Goal: Transaction & Acquisition: Purchase product/service

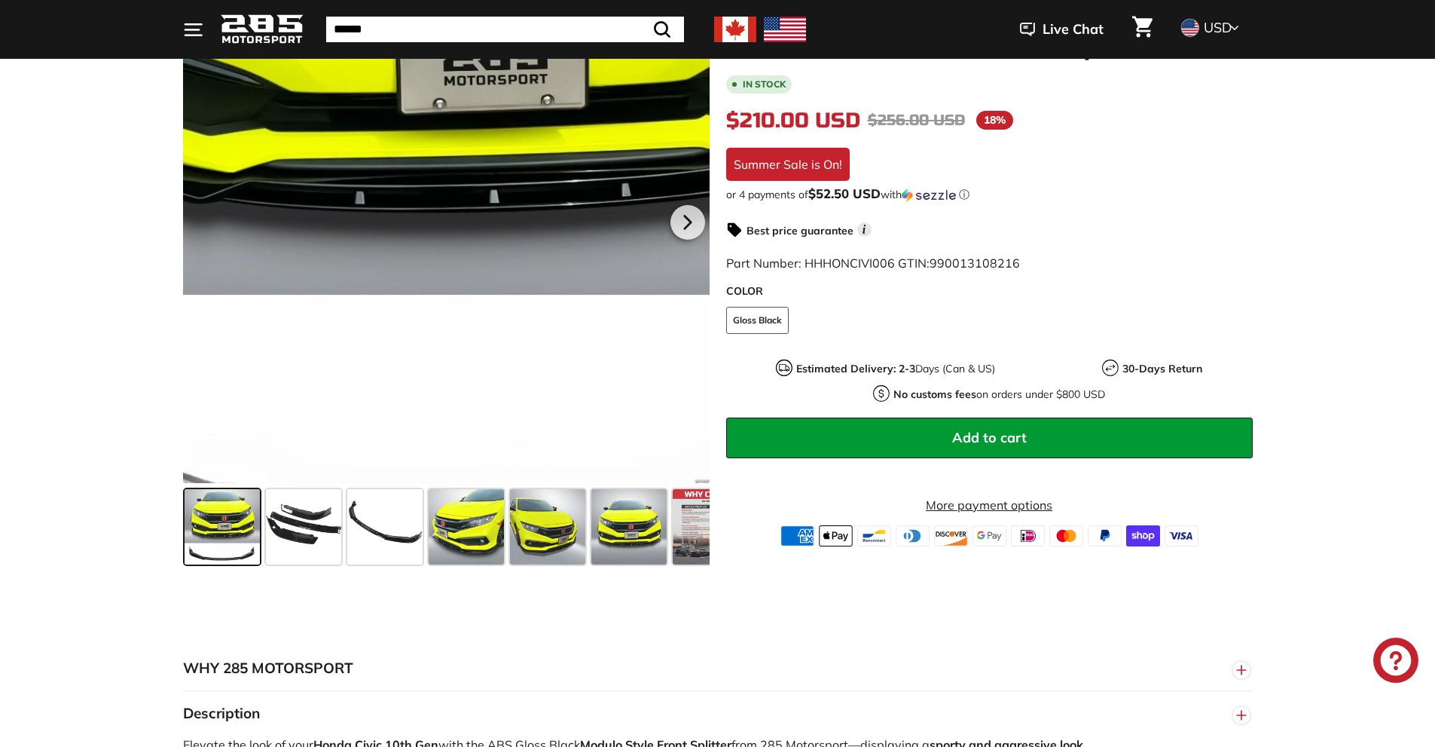
click at [395, 409] on div at bounding box center [446, 219] width 527 height 527
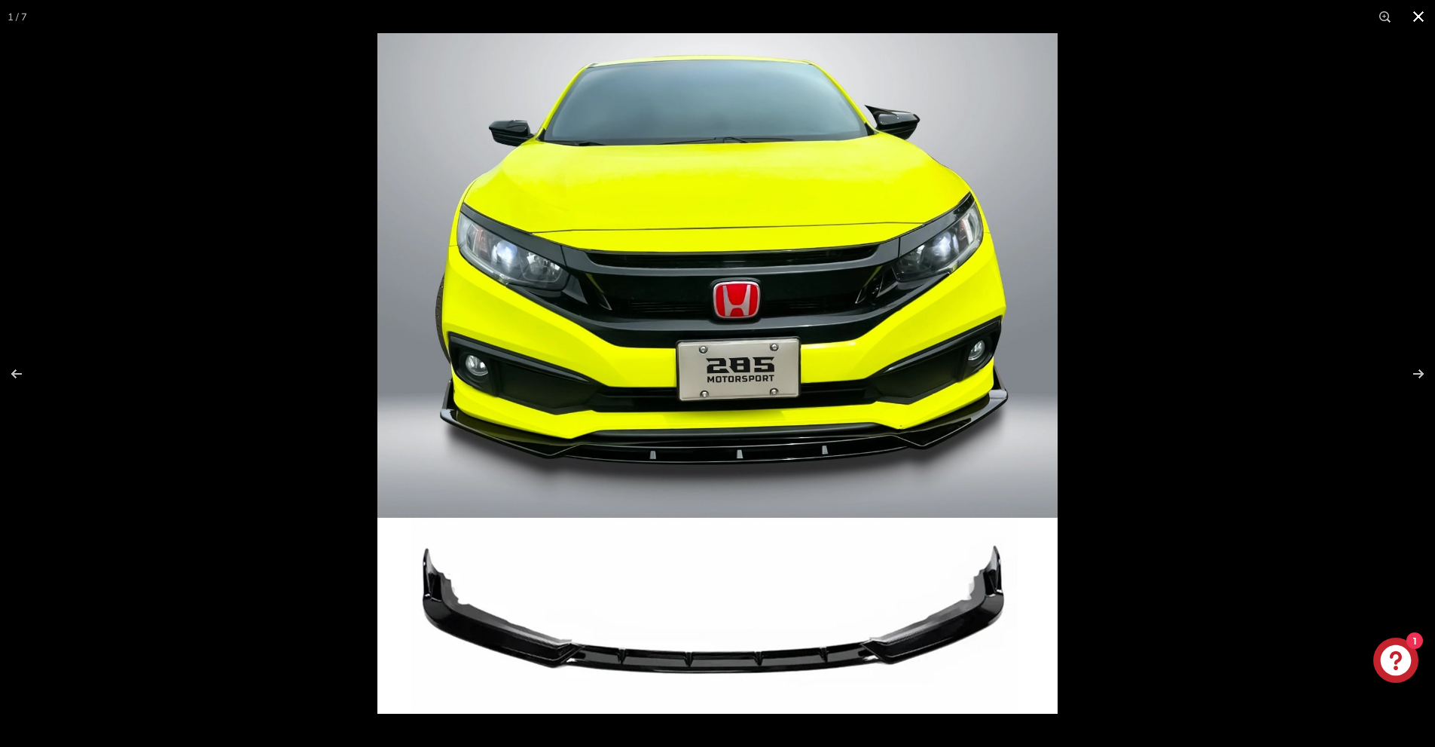
click at [1412, 21] on button at bounding box center [1418, 16] width 33 height 33
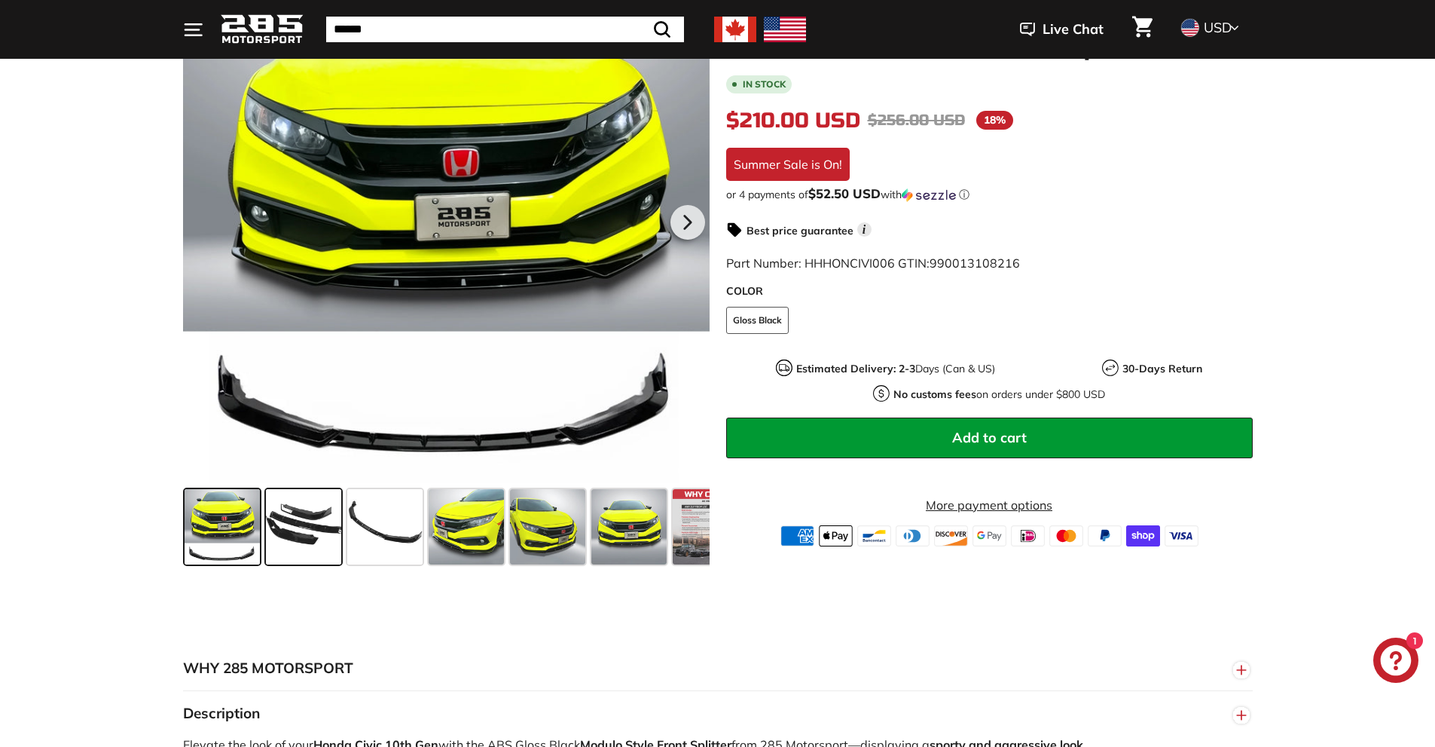
click at [313, 527] on span at bounding box center [303, 526] width 75 height 75
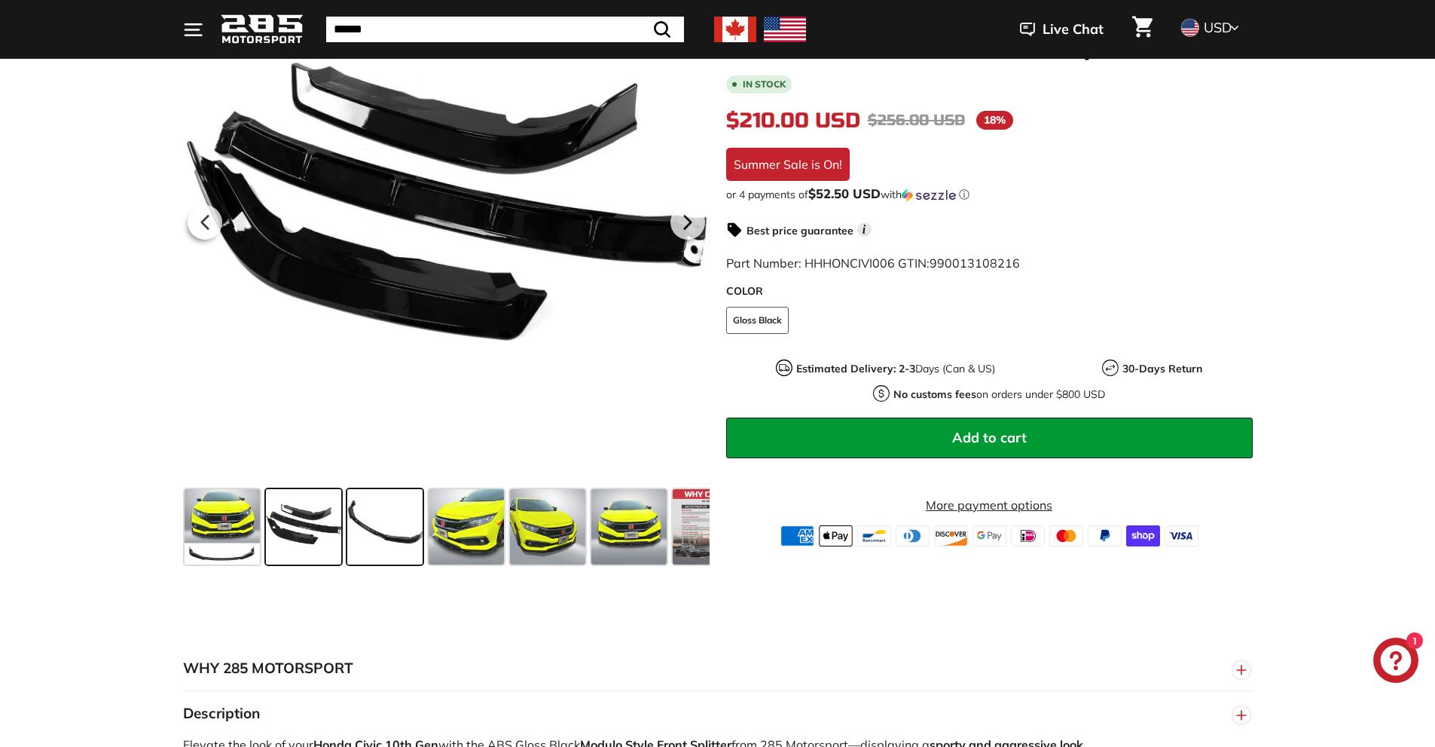
click at [394, 533] on span at bounding box center [384, 526] width 75 height 75
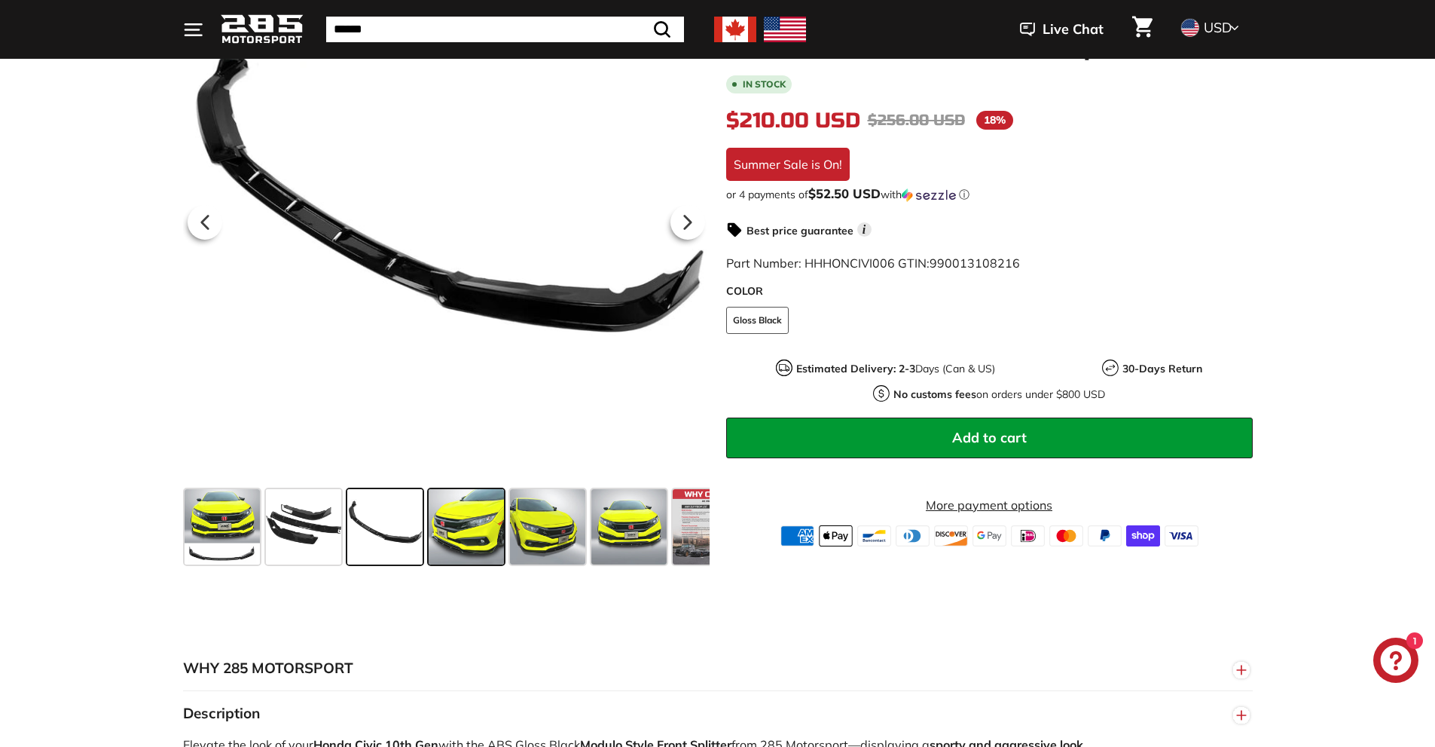
click at [435, 551] on span at bounding box center [466, 526] width 75 height 75
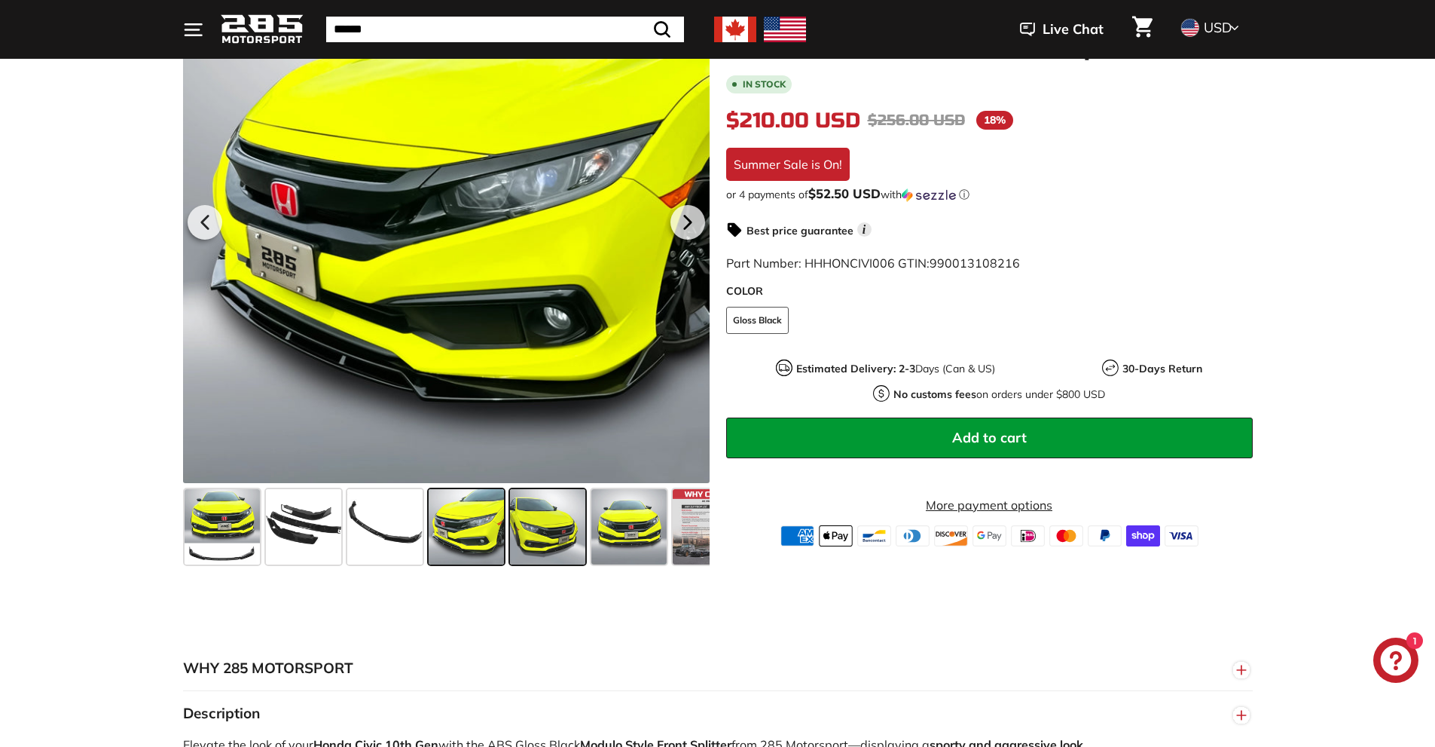
click at [541, 531] on span at bounding box center [547, 526] width 75 height 75
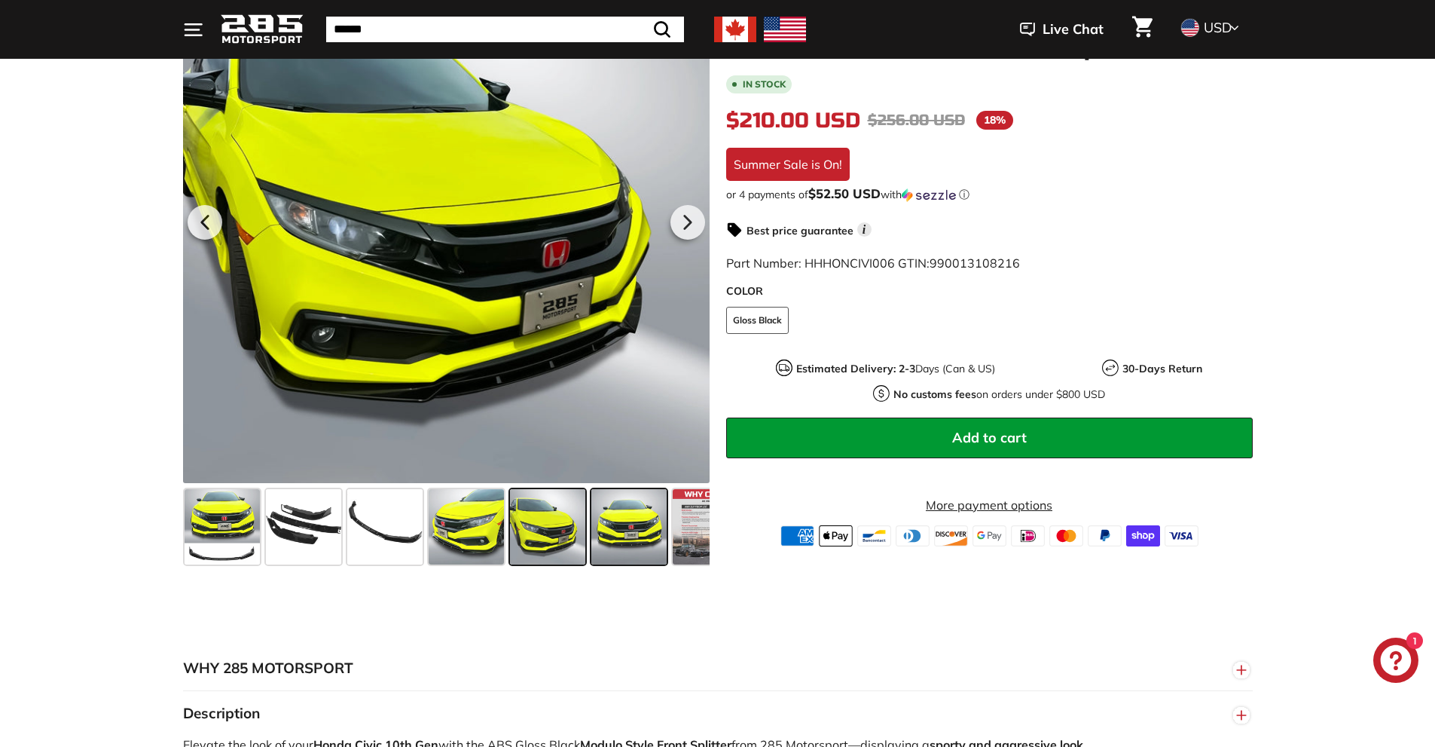
click at [615, 534] on span at bounding box center [628, 526] width 75 height 75
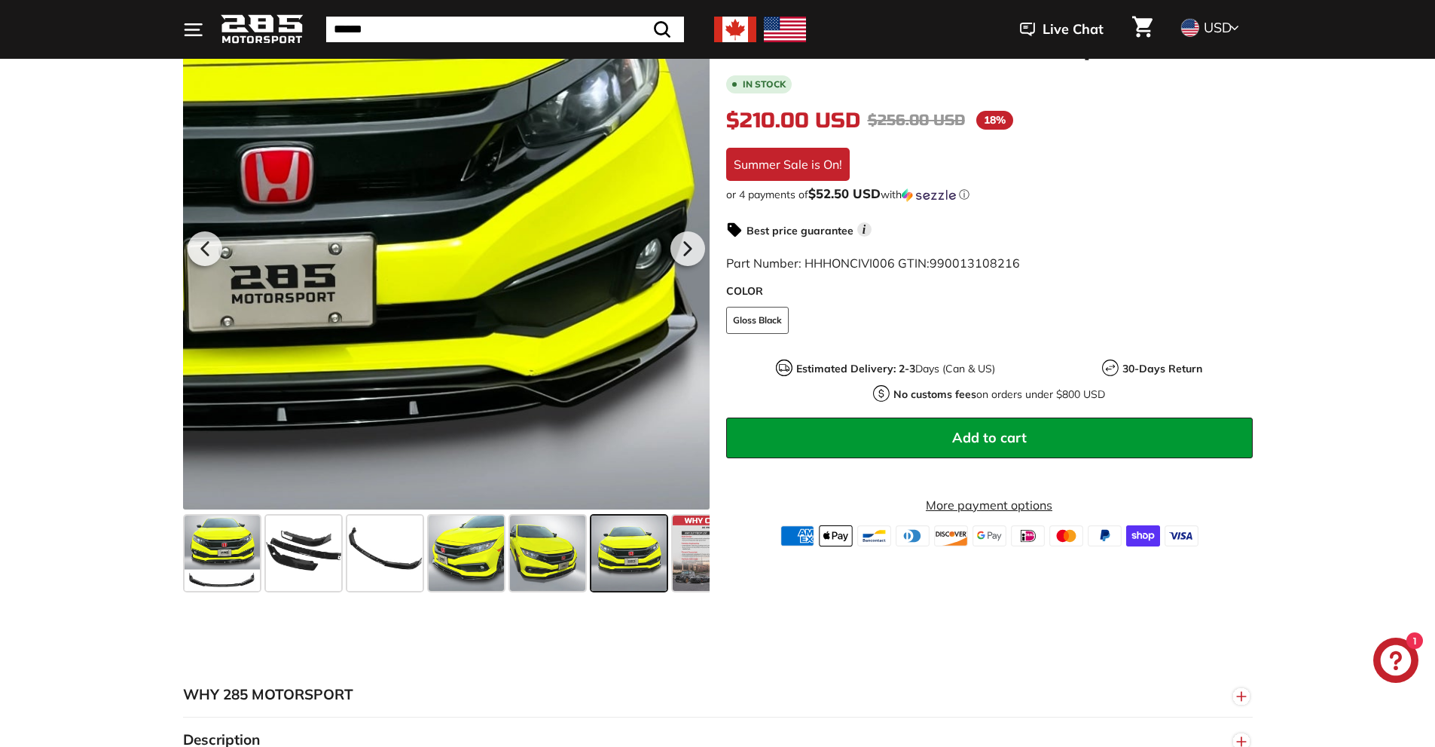
scroll to position [151, 0]
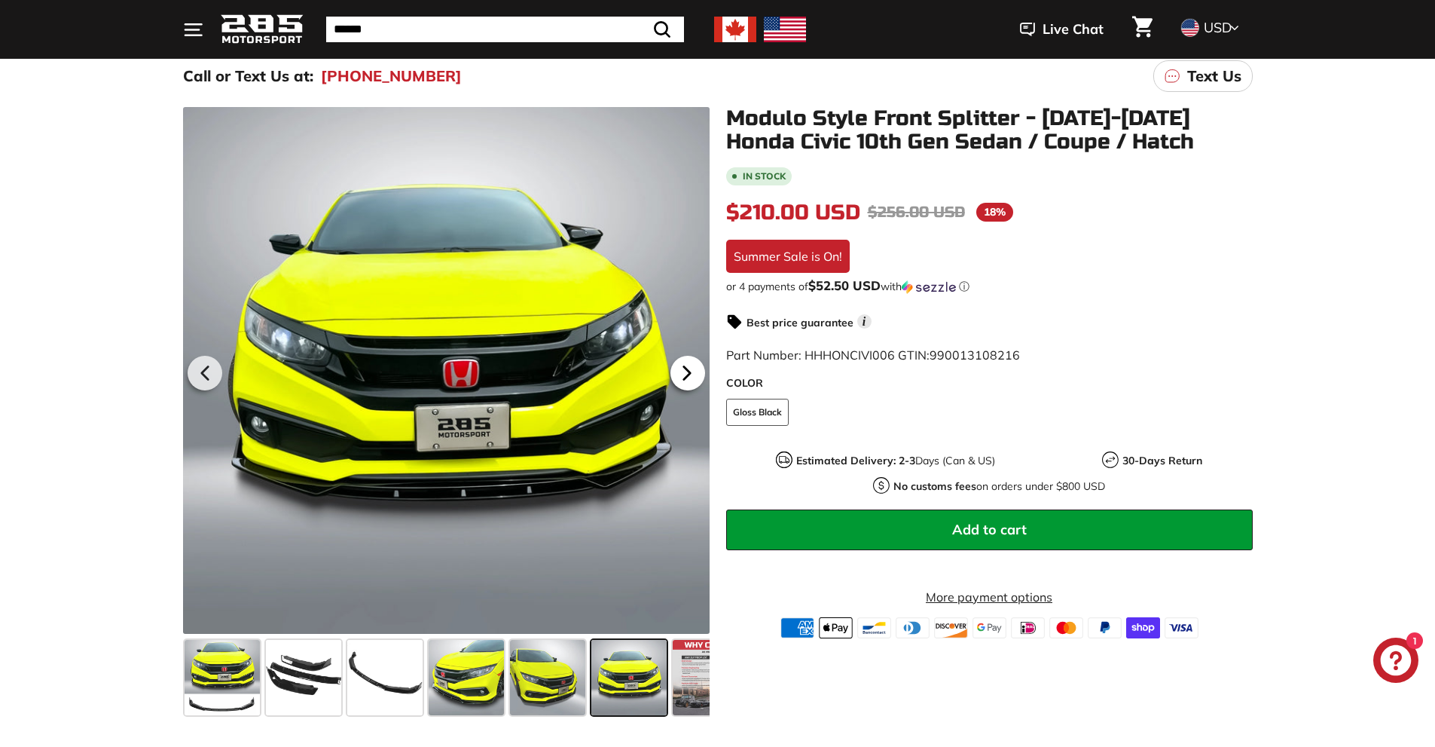
click at [679, 358] on icon at bounding box center [687, 373] width 35 height 35
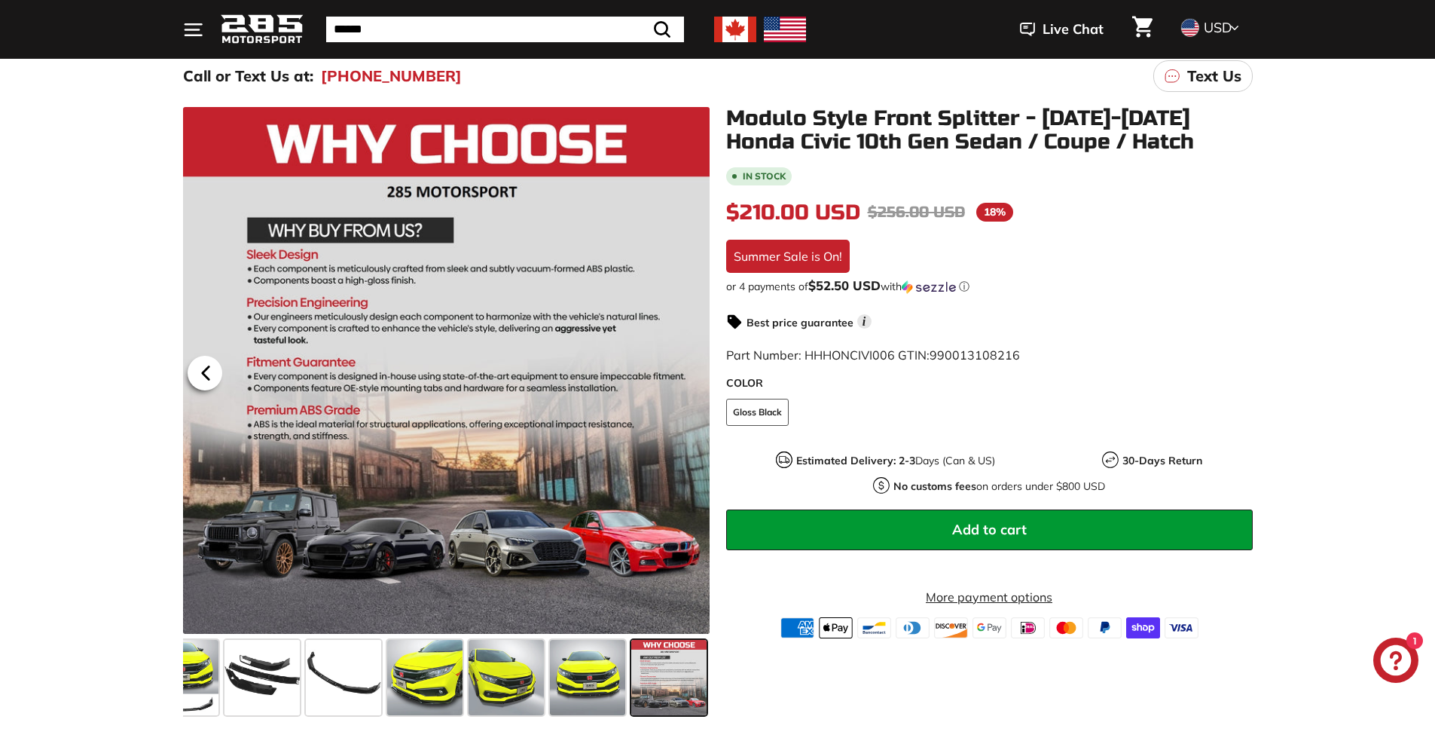
click at [207, 377] on icon at bounding box center [205, 372] width 6 height 13
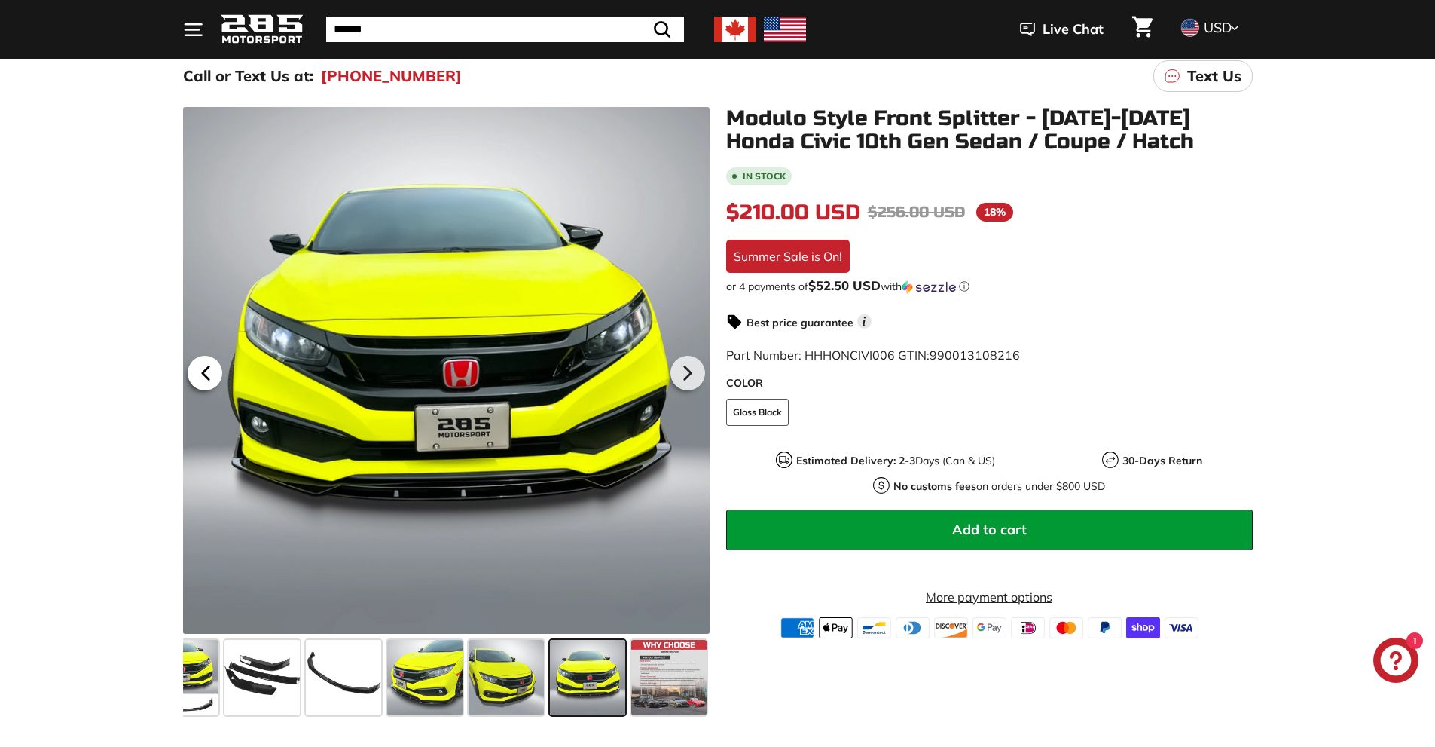
click at [209, 369] on icon at bounding box center [205, 373] width 35 height 35
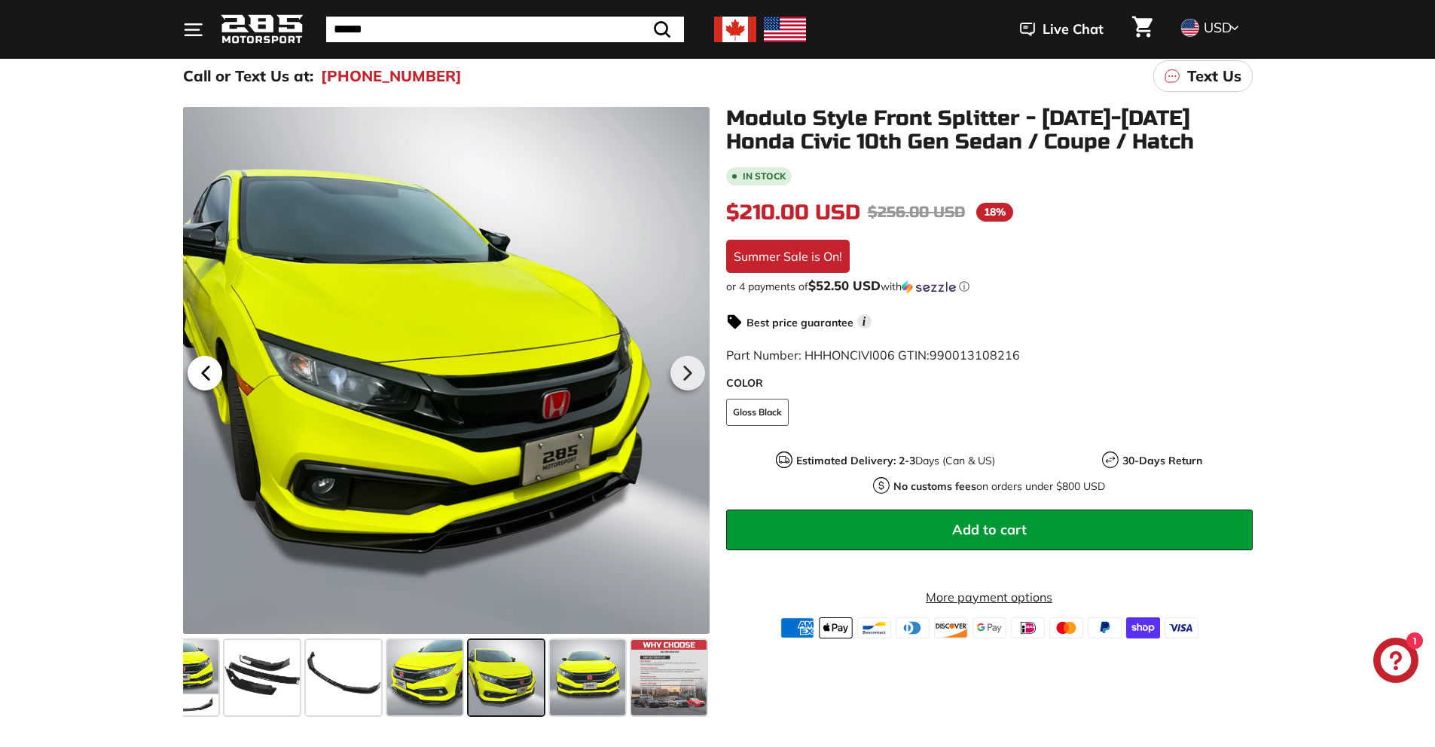
click at [211, 365] on icon at bounding box center [205, 373] width 35 height 35
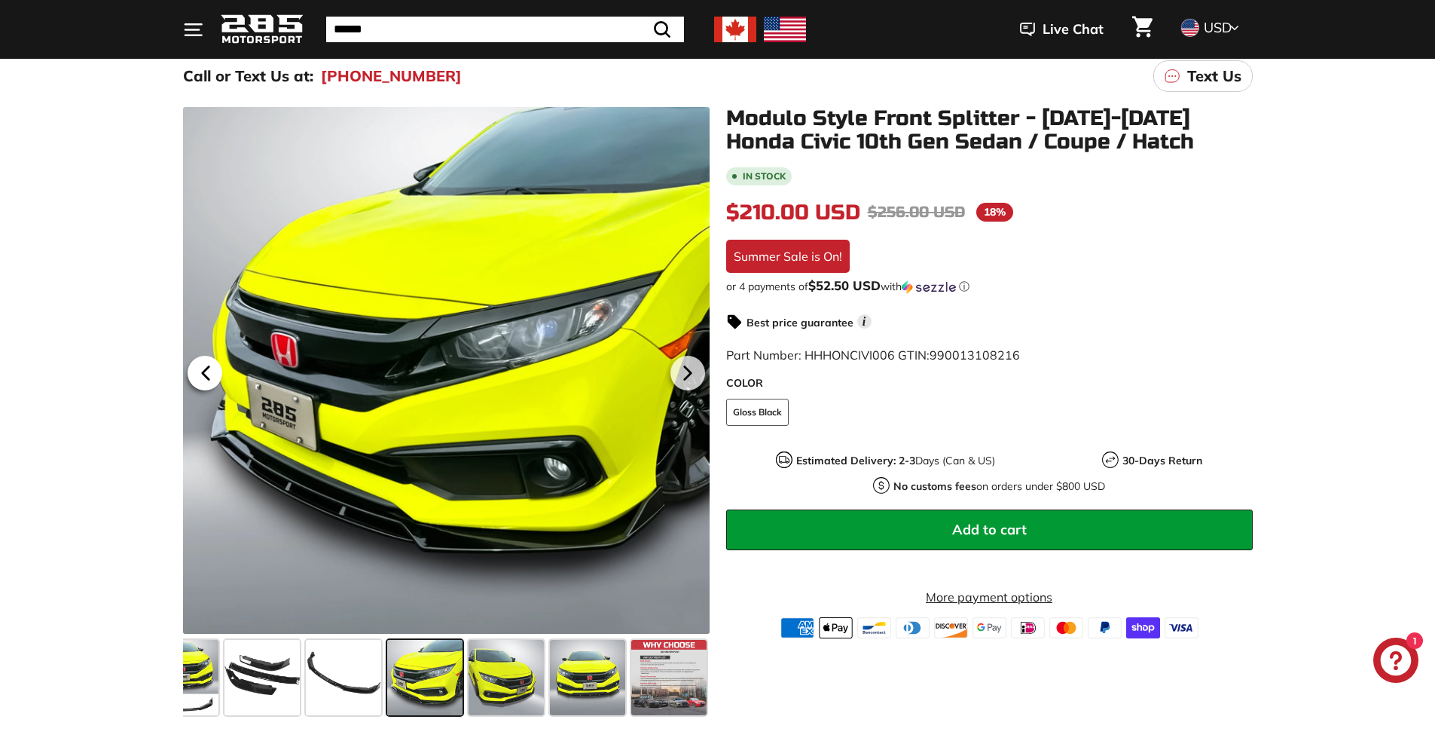
click at [211, 363] on icon at bounding box center [205, 373] width 35 height 35
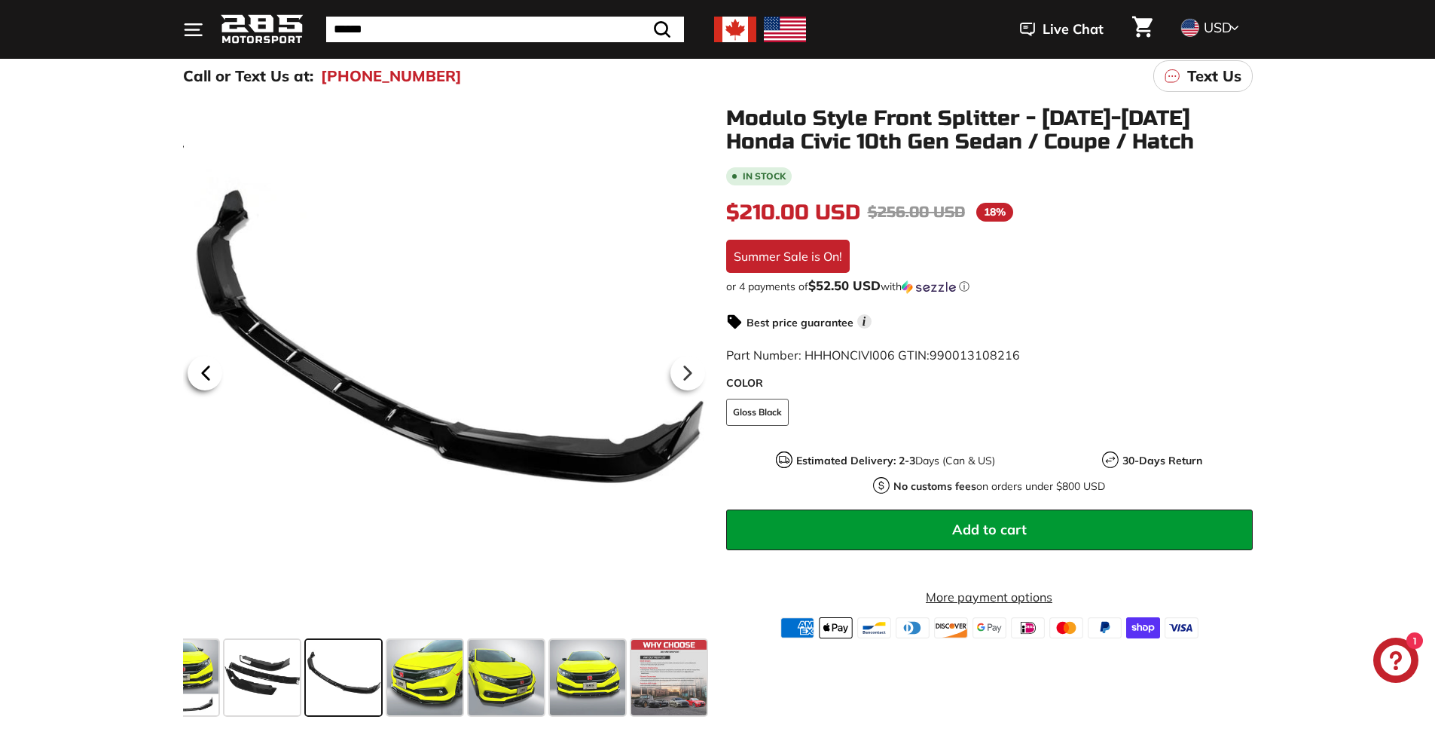
click at [212, 361] on icon at bounding box center [205, 373] width 35 height 35
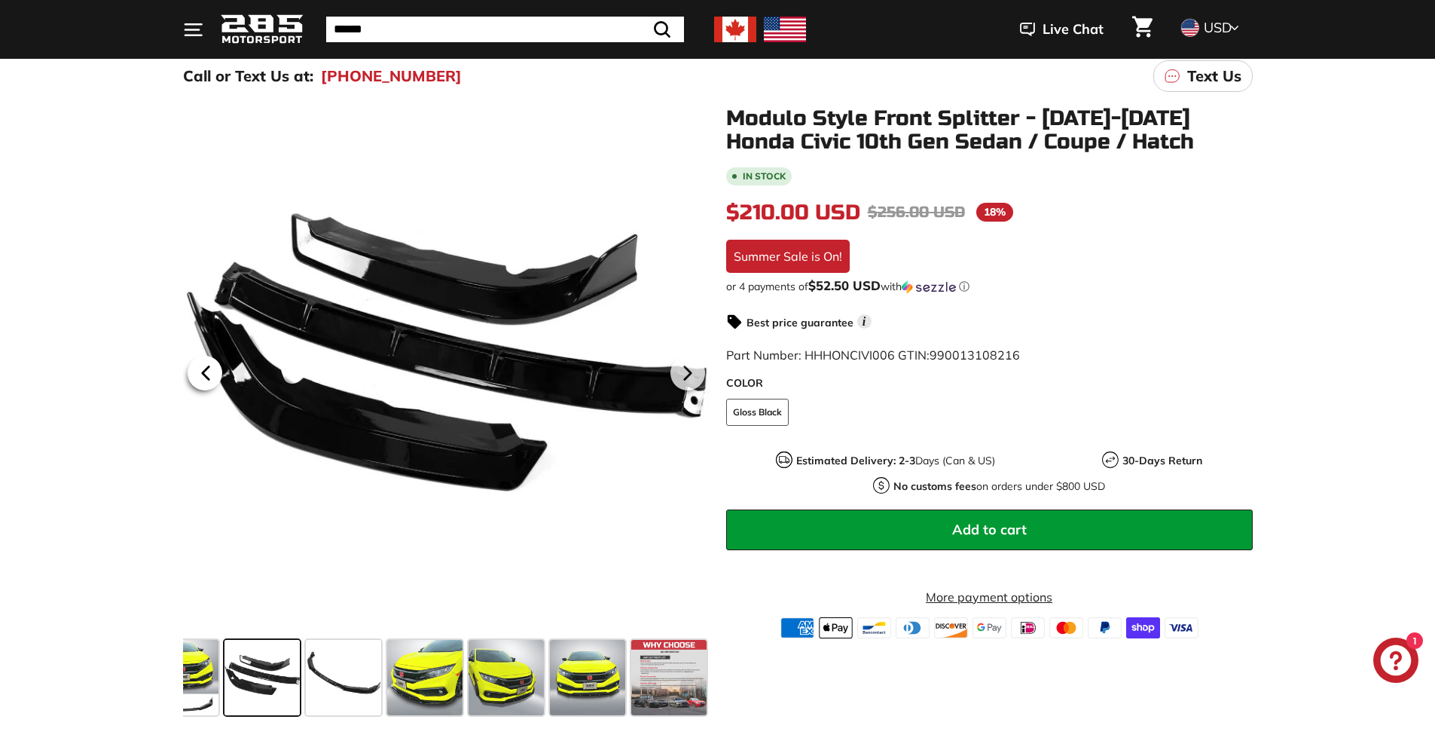
click at [212, 360] on icon at bounding box center [205, 373] width 35 height 35
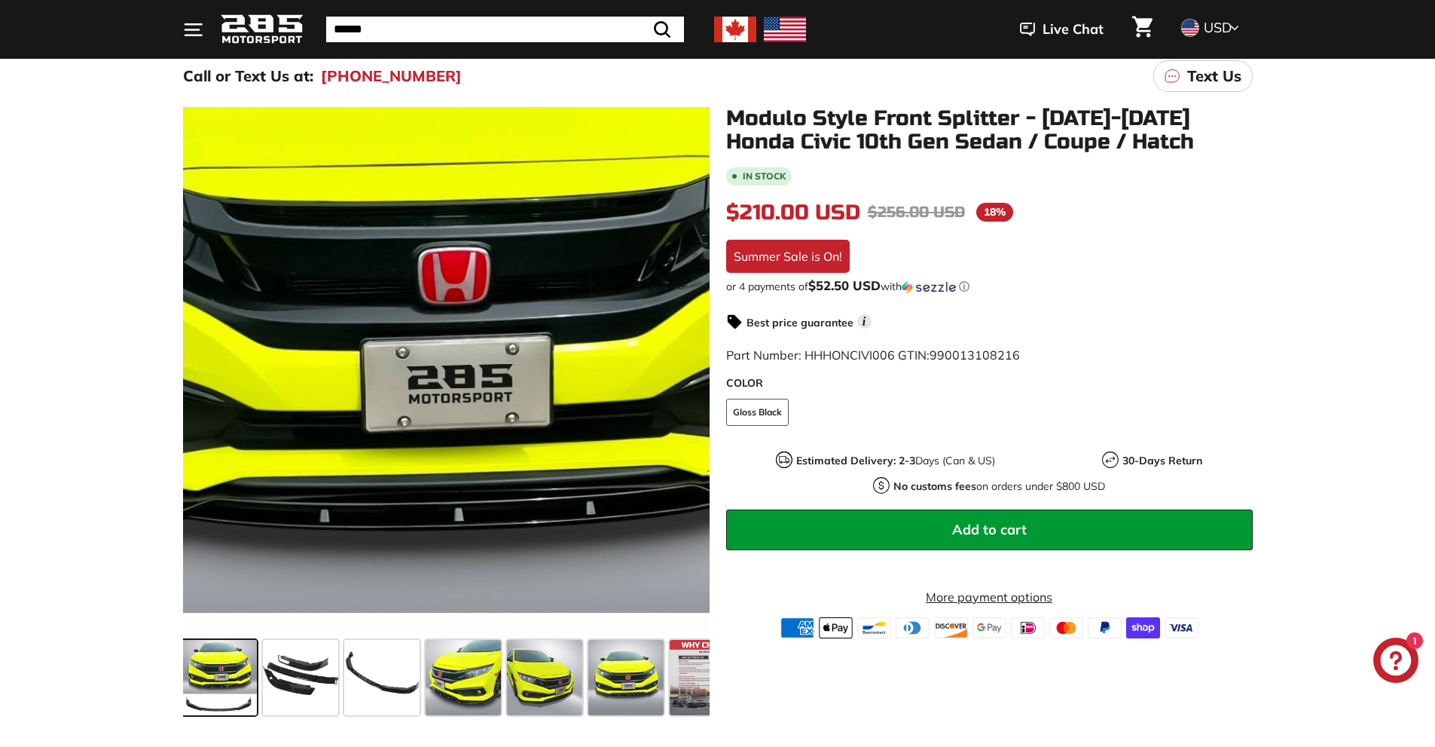
scroll to position [0, 0]
